Goal: Transaction & Acquisition: Purchase product/service

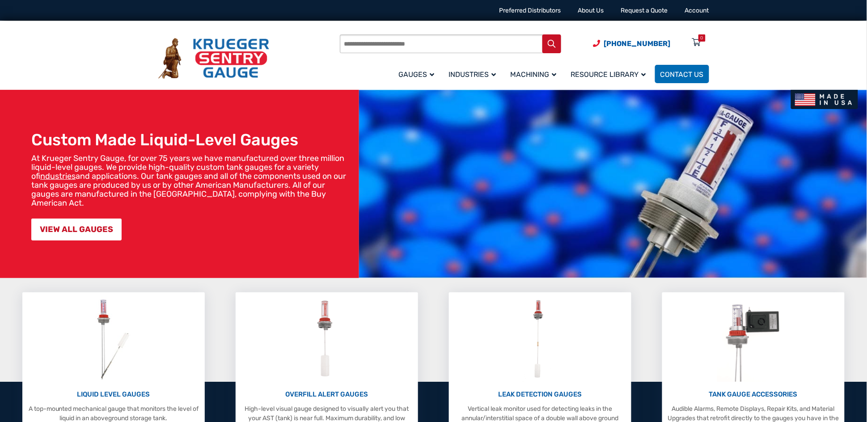
click at [415, 41] on input "Products search" at bounding box center [450, 43] width 221 height 19
type input "*******"
click at [542, 34] on button "Search" at bounding box center [551, 43] width 19 height 19
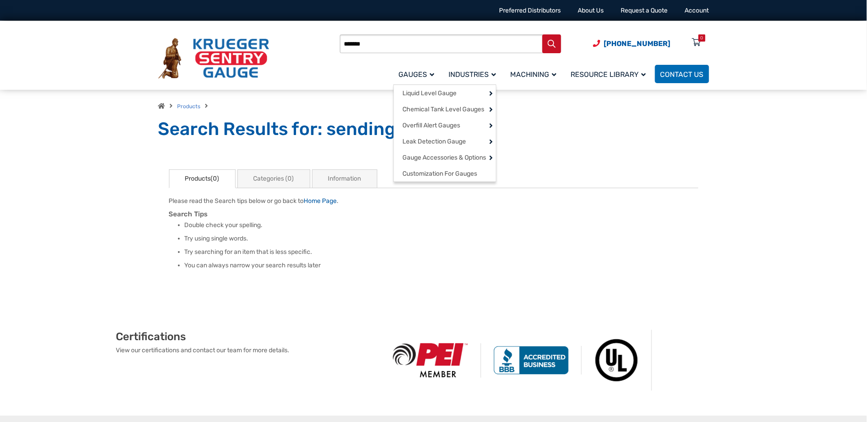
click at [409, 74] on span "Gauges" at bounding box center [417, 74] width 36 height 8
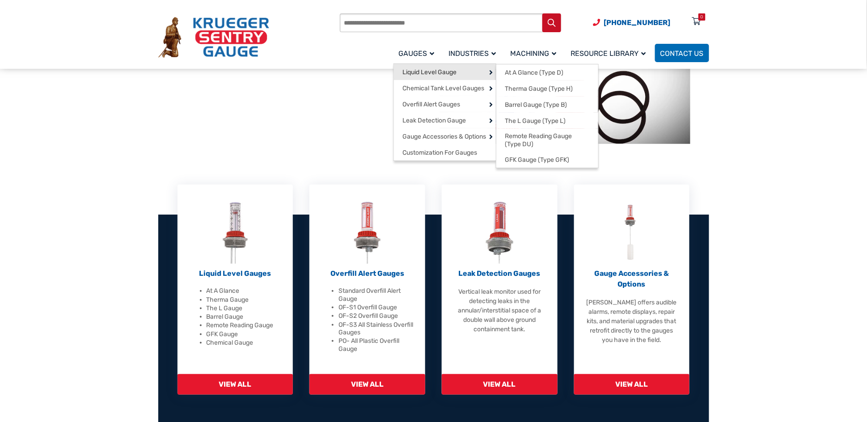
scroll to position [201, 0]
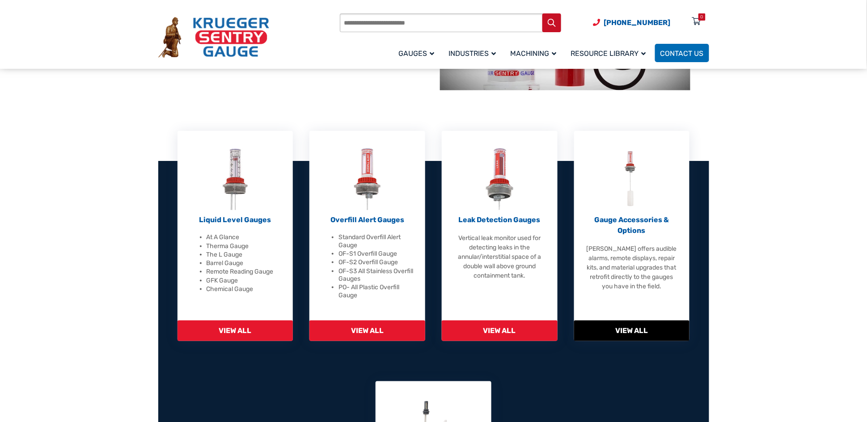
click at [633, 221] on p "Gauge Accessories & Options" at bounding box center [631, 225] width 93 height 21
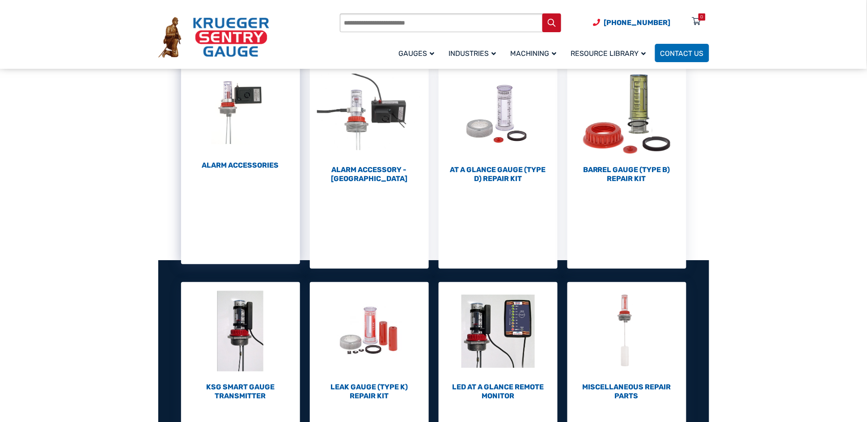
scroll to position [201, 0]
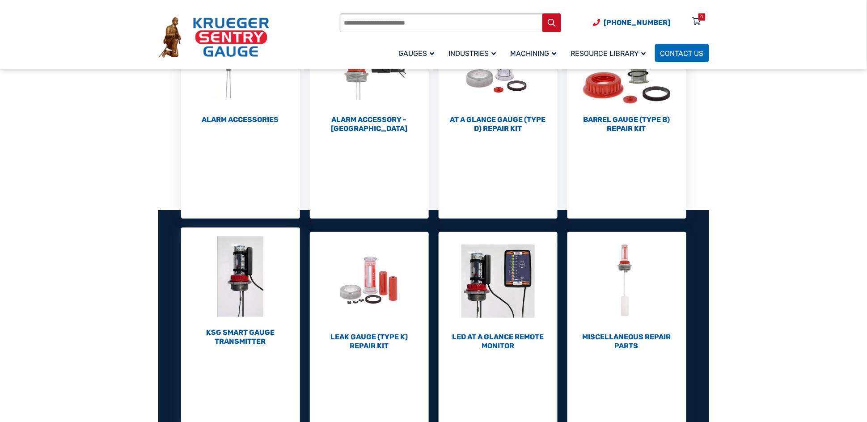
click at [240, 332] on h2 "KSG Smart Gauge Transmitter (1)" at bounding box center [240, 337] width 119 height 18
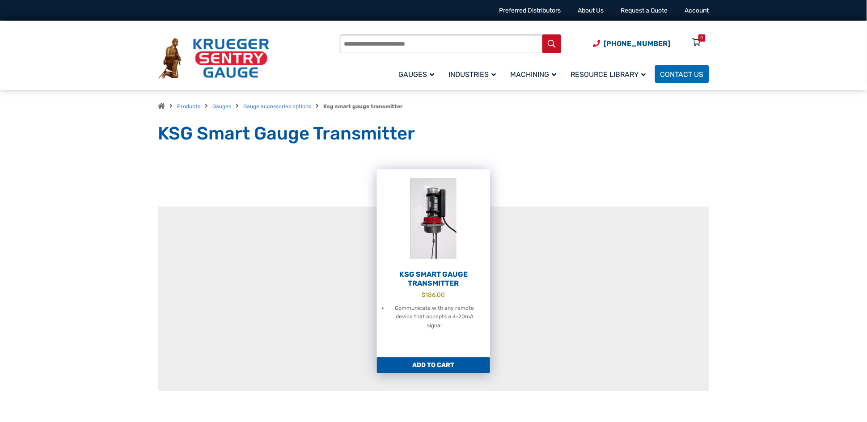
click at [437, 194] on img at bounding box center [433, 218] width 113 height 98
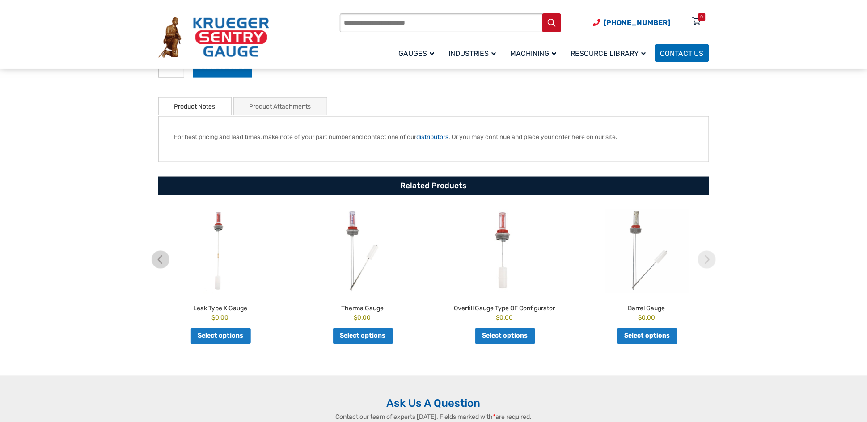
scroll to position [402, 0]
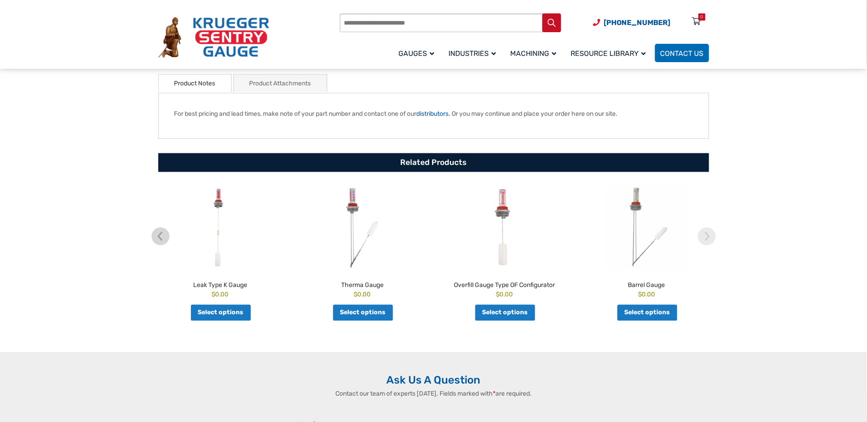
click at [348, 204] on img at bounding box center [363, 227] width 138 height 85
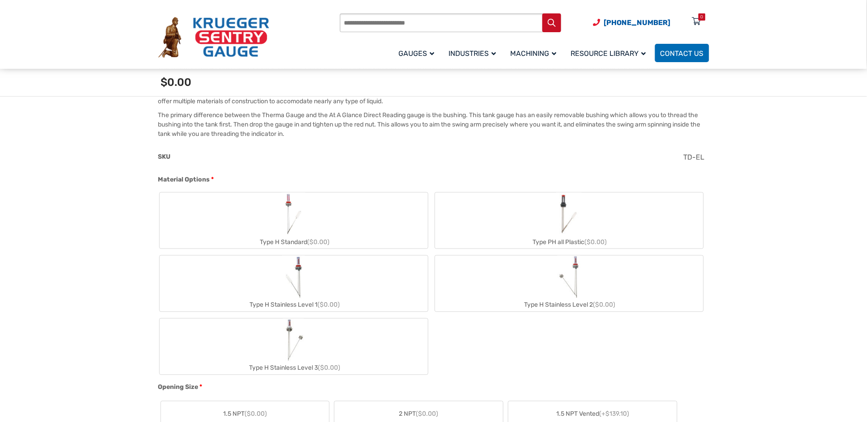
scroll to position [335, 0]
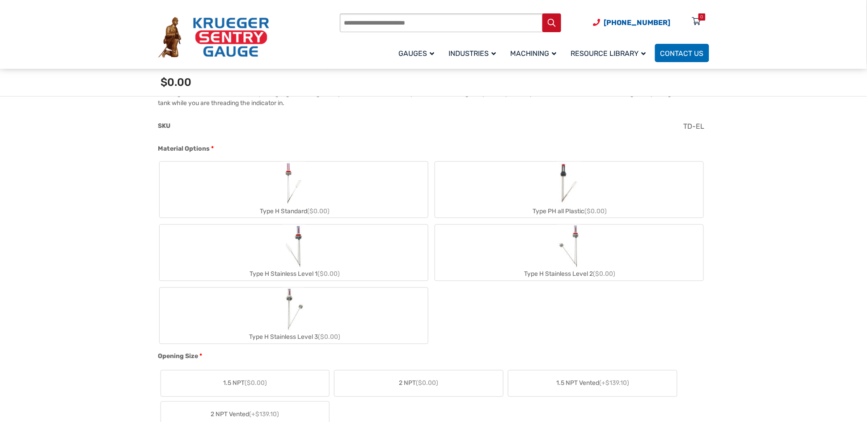
click at [257, 199] on label "Type H Standard ($0.00)" at bounding box center [294, 190] width 268 height 56
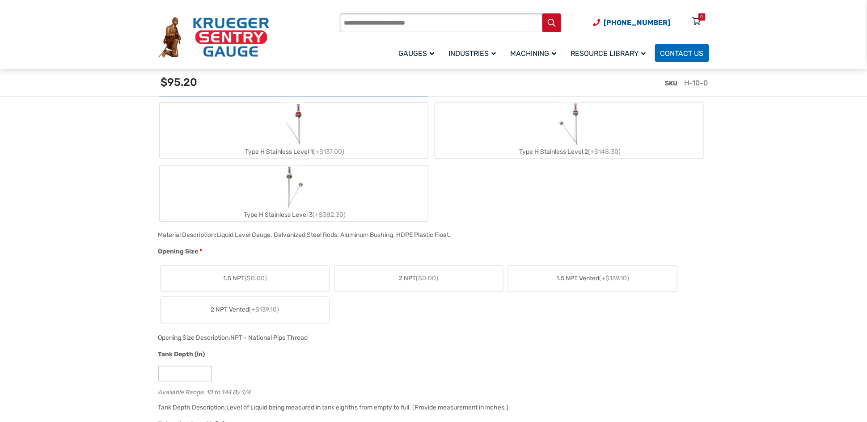
scroll to position [603, 0]
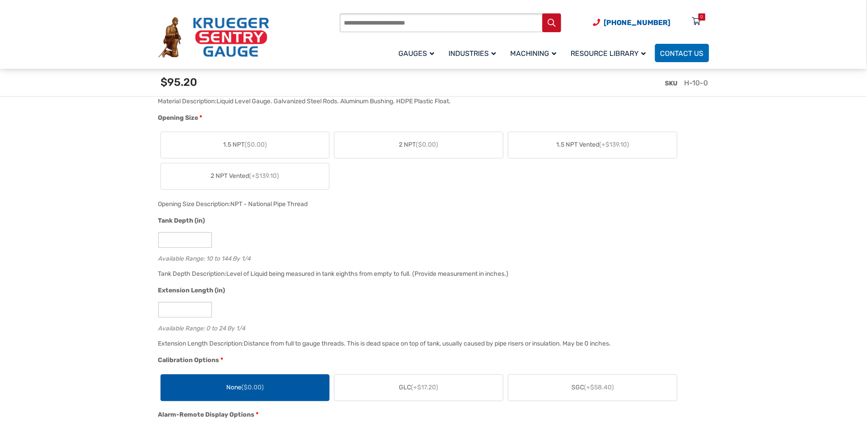
click at [242, 146] on span "1.5 NPT ($0.00)" at bounding box center [245, 144] width 44 height 9
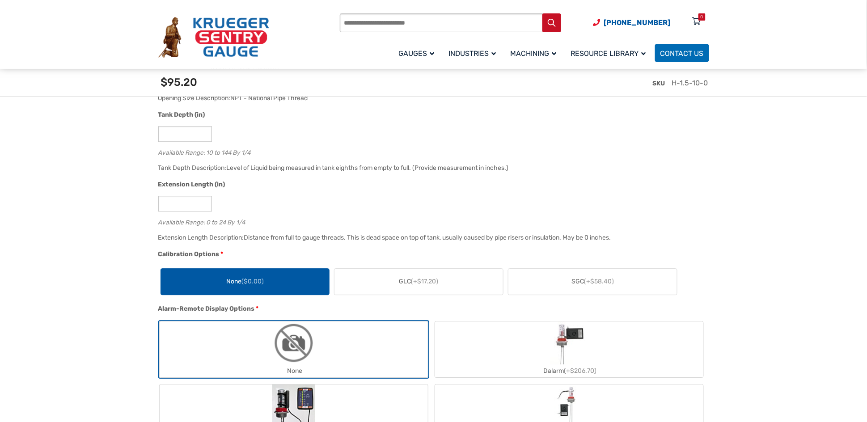
scroll to position [737, 0]
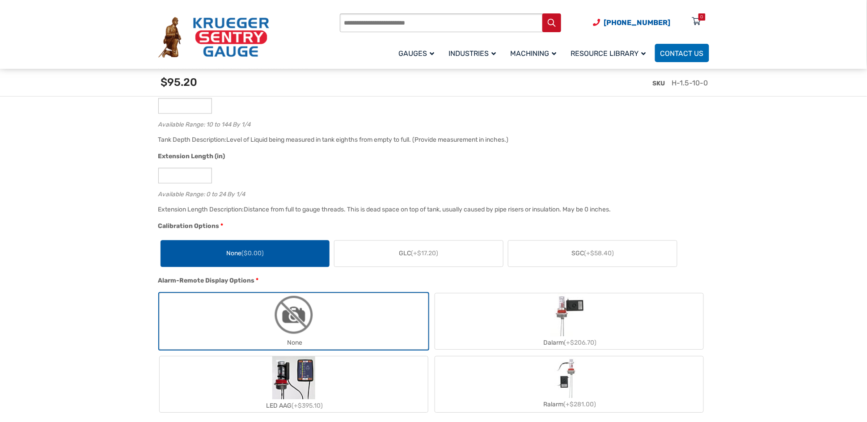
click at [193, 104] on div "SKU H-1.5-10-0" at bounding box center [435, 86] width 559 height 35
click at [188, 99] on div "SKU H-1.5-10-0" at bounding box center [435, 86] width 559 height 35
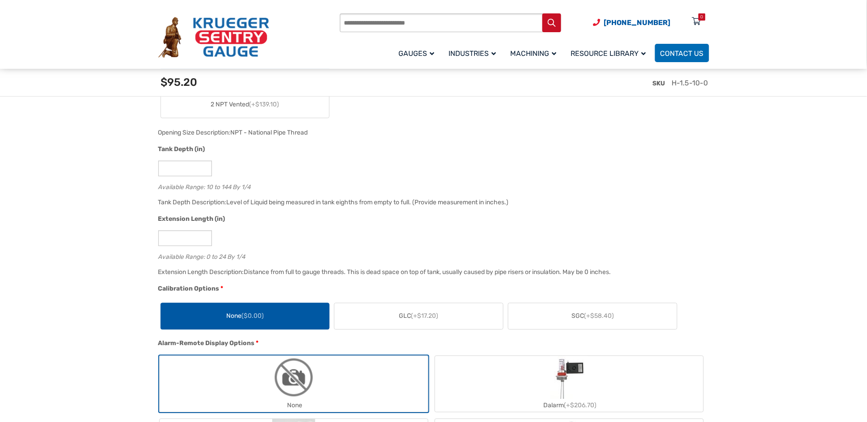
scroll to position [603, 0]
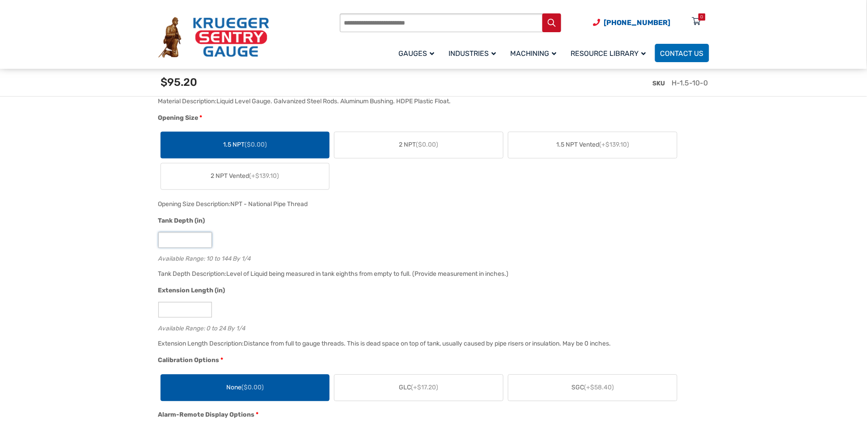
click at [180, 236] on input "**" at bounding box center [185, 240] width 54 height 16
type input "*"
type input "**"
click at [170, 309] on input "*" at bounding box center [185, 310] width 54 height 16
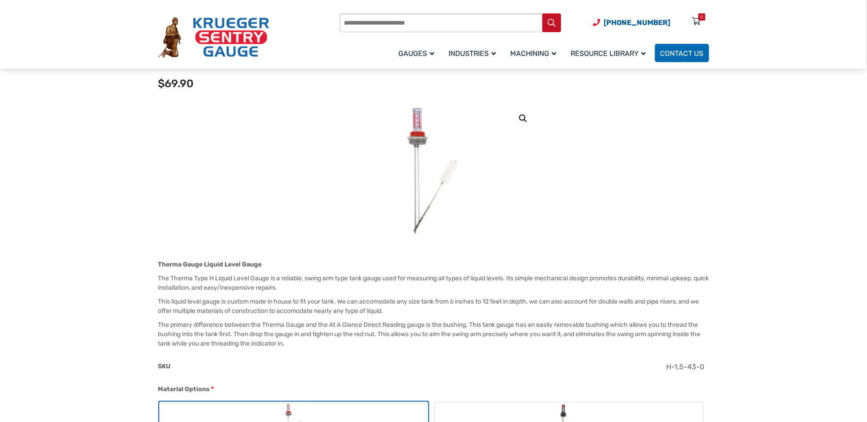
scroll to position [67, 0]
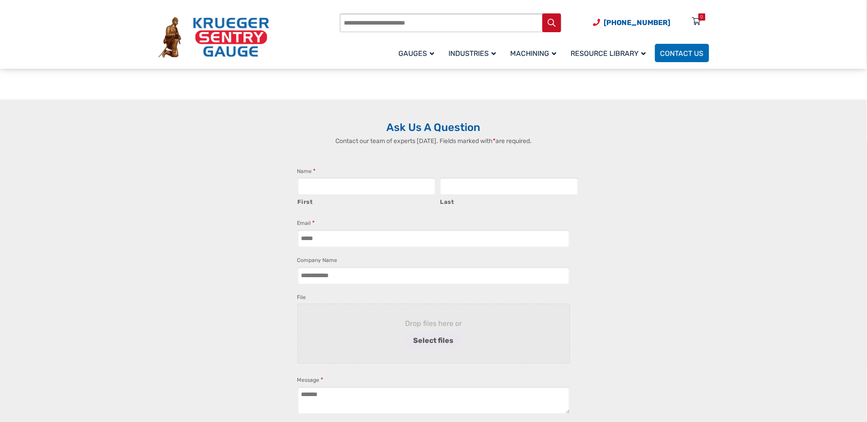
scroll to position [536, 0]
